Goal: Register for event/course

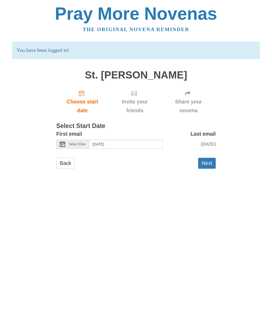
click at [2, 119] on body "Pray More Novenas The original novena reminder You have been logged in! [GEOGRA…" at bounding box center [136, 92] width 272 height 184
click at [66, 143] on div "Select Date" at bounding box center [72, 144] width 33 height 9
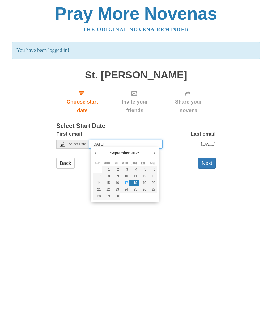
type input "[DATE]"
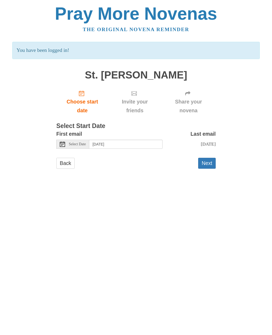
click at [216, 175] on div "Pray More Novenas The original novena reminder You have been logged in! [GEOGRA…" at bounding box center [136, 92] width 258 height 184
click at [209, 162] on button "Next" at bounding box center [207, 163] width 18 height 11
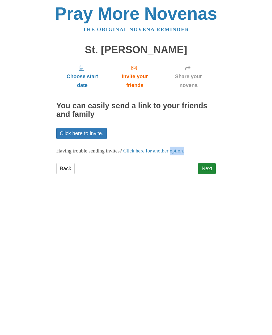
click at [210, 167] on link "Next" at bounding box center [207, 168] width 18 height 11
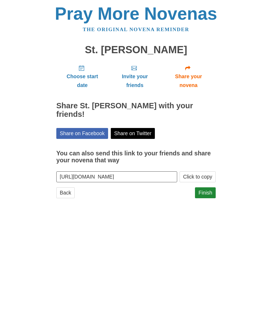
click at [211, 187] on link "Finish" at bounding box center [205, 192] width 21 height 11
